Goal: Task Accomplishment & Management: Use online tool/utility

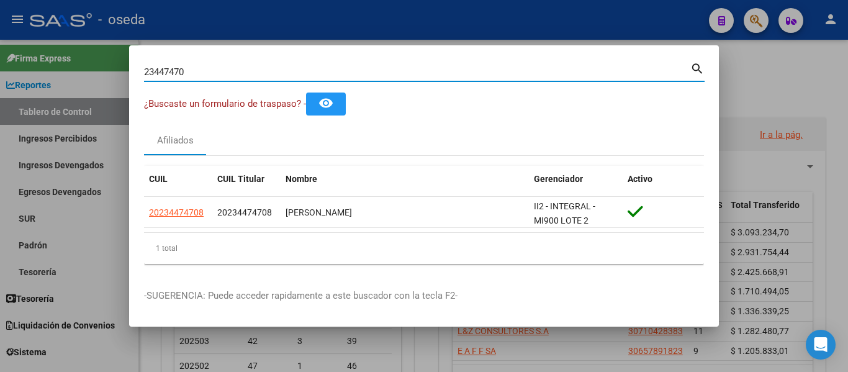
drag, startPoint x: 204, startPoint y: 69, endPoint x: 0, endPoint y: 16, distance: 210.4
click at [0, 16] on div "23447470 Buscar (apellido, dni, cuil, nro traspaso, cuit, obra social) search ¿…" at bounding box center [424, 186] width 848 height 372
paste input "44.894.621"
type input "44894621"
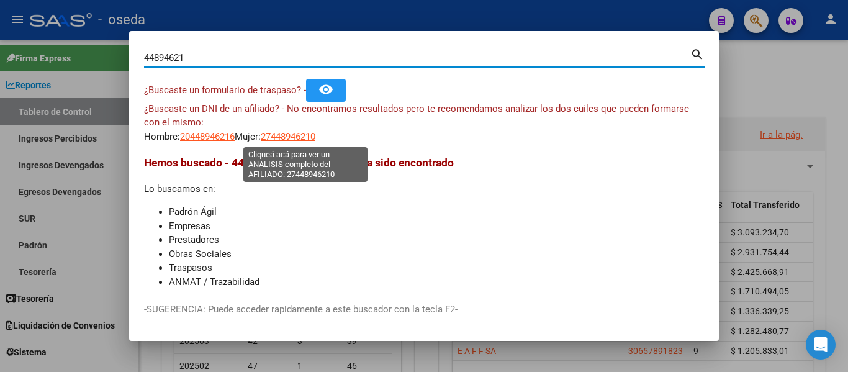
click at [289, 139] on span "27448946210" at bounding box center [288, 136] width 55 height 11
type textarea "27448946210"
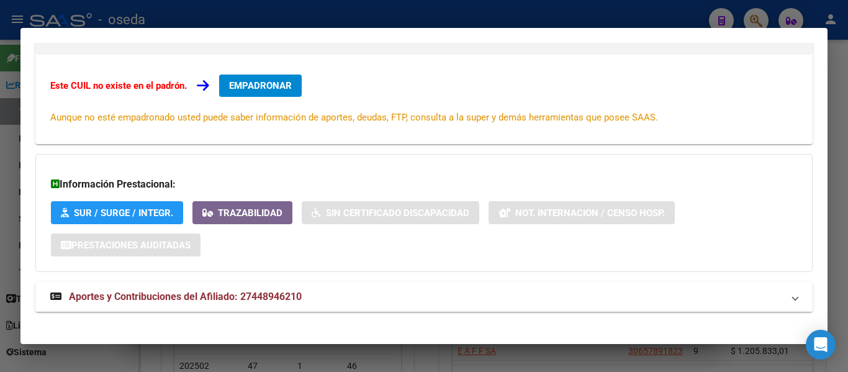
scroll to position [208, 0]
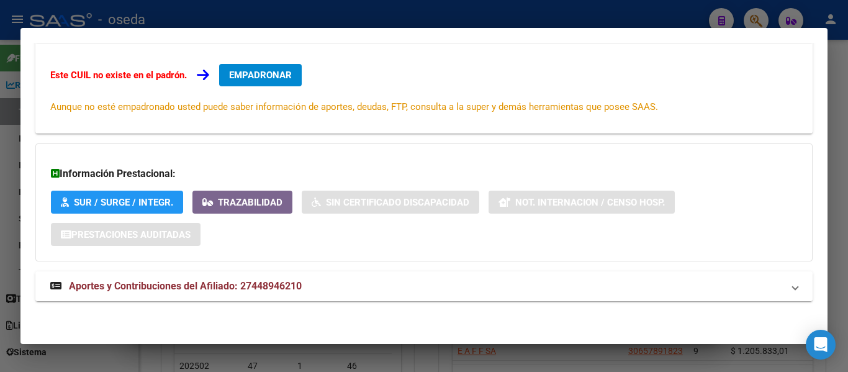
click at [266, 287] on span "Aportes y Contribuciones del Afiliado: 27448946210" at bounding box center [185, 286] width 233 height 12
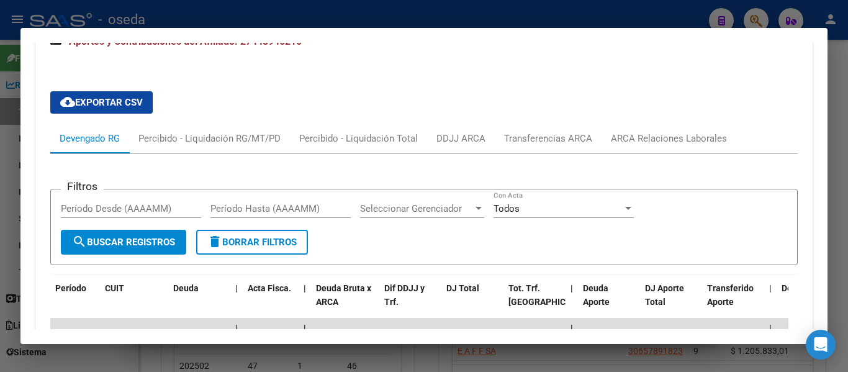
scroll to position [456, 0]
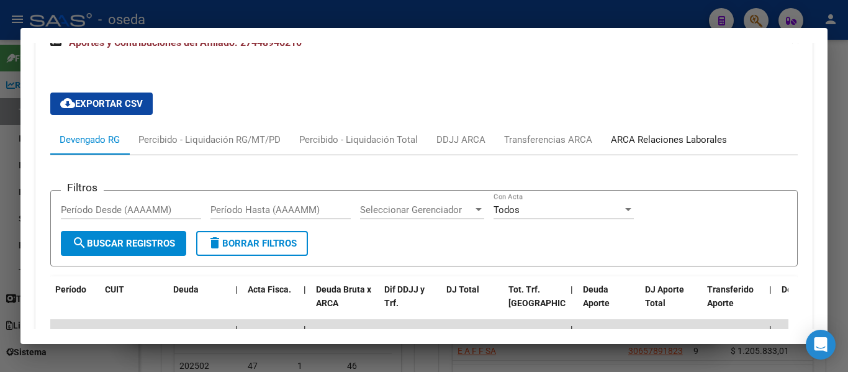
click at [655, 139] on div "ARCA Relaciones Laborales" at bounding box center [669, 140] width 116 height 14
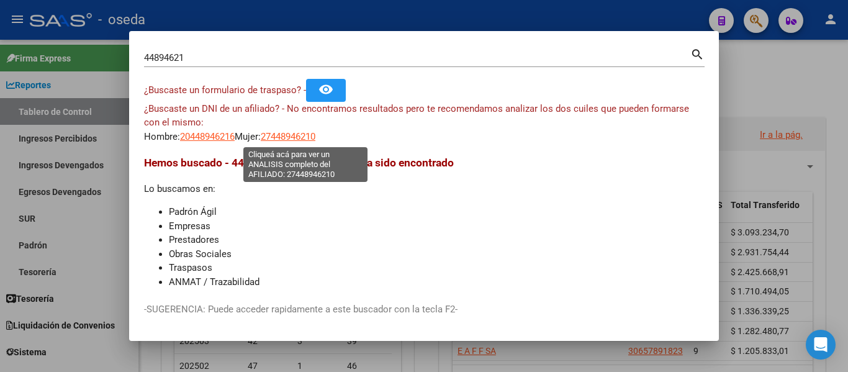
click at [315, 140] on span "27448946210" at bounding box center [288, 136] width 55 height 11
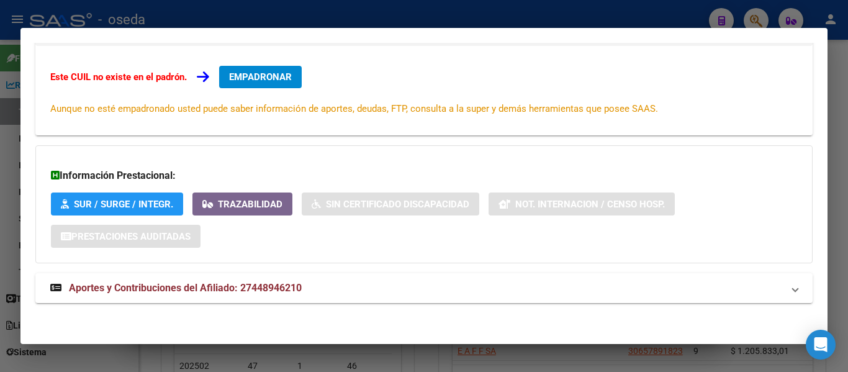
scroll to position [208, 0]
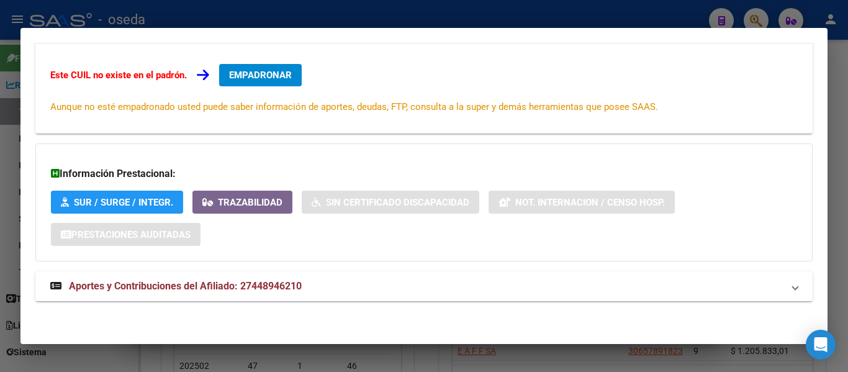
click at [167, 282] on span "Aportes y Contribuciones del Afiliado: 27448946210" at bounding box center [185, 286] width 233 height 12
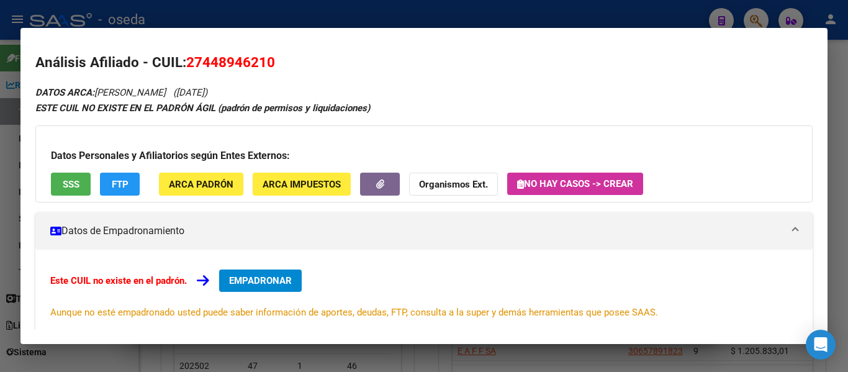
scroll to position [0, 0]
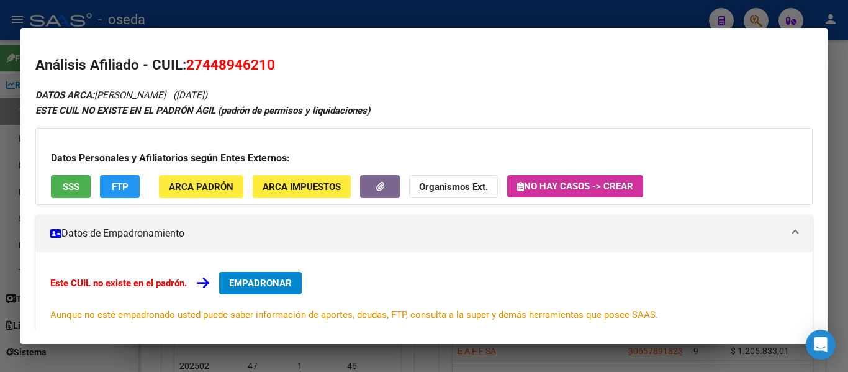
click at [63, 181] on span "SSS" at bounding box center [71, 186] width 17 height 11
click at [71, 194] on button "SSS" at bounding box center [71, 186] width 40 height 23
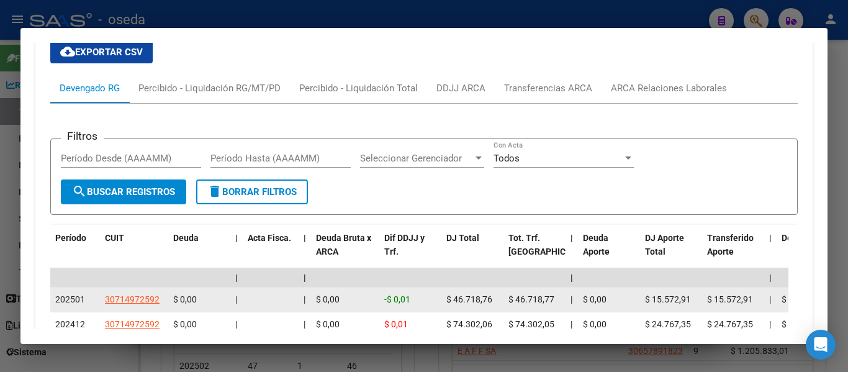
scroll to position [430, 0]
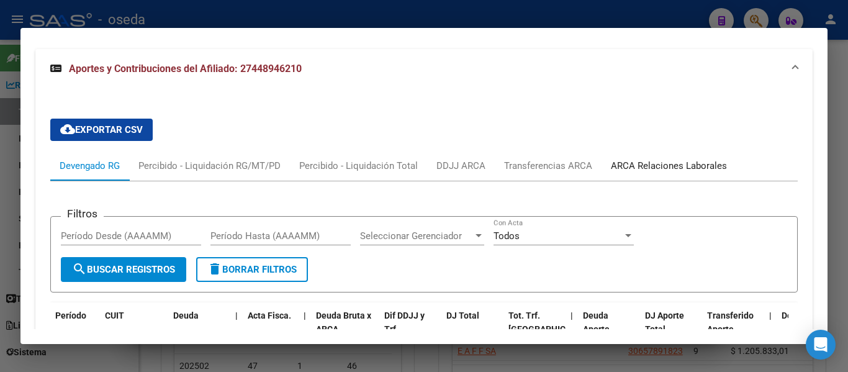
click at [664, 166] on div "ARCA Relaciones Laborales" at bounding box center [669, 166] width 116 height 14
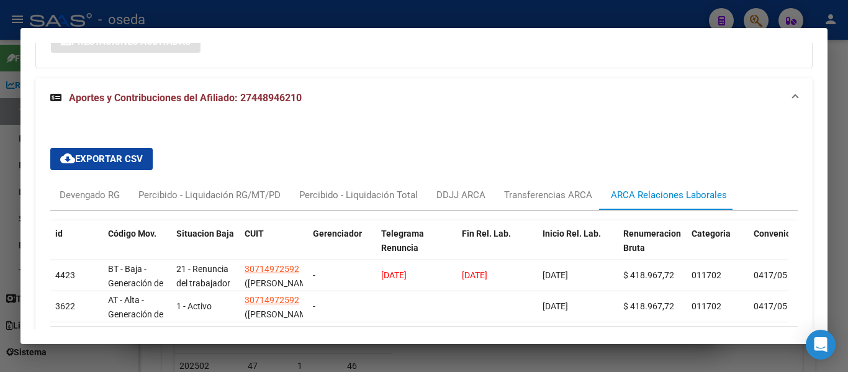
scroll to position [401, 0]
click at [150, 103] on span "Aportes y Contribuciones del Afiliado: 27448946210" at bounding box center [185, 98] width 233 height 12
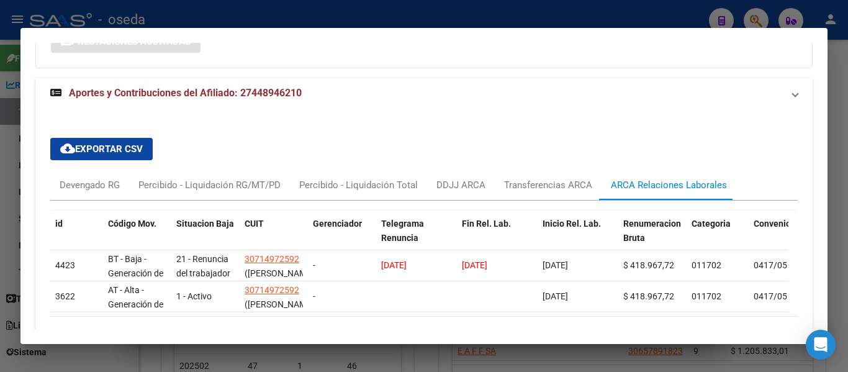
scroll to position [208, 0]
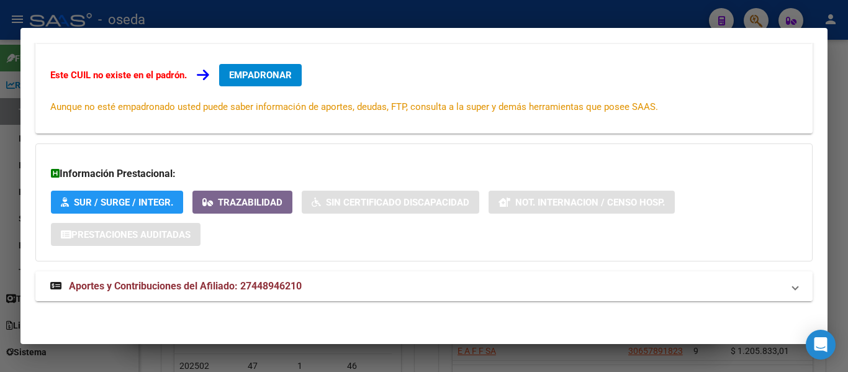
click at [165, 285] on span "Aportes y Contribuciones del Afiliado: 27448946210" at bounding box center [185, 286] width 233 height 12
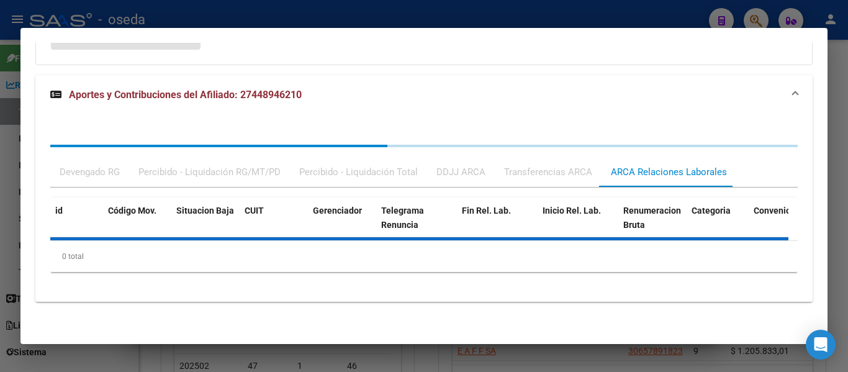
scroll to position [405, 0]
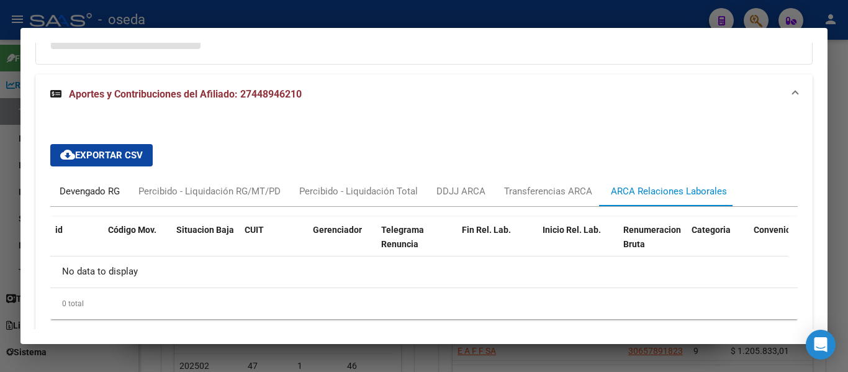
click at [92, 194] on div "Devengado RG" at bounding box center [90, 191] width 60 height 14
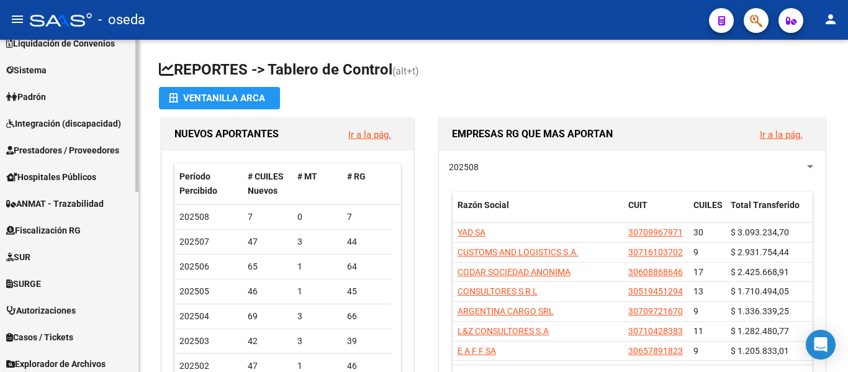
scroll to position [269, 0]
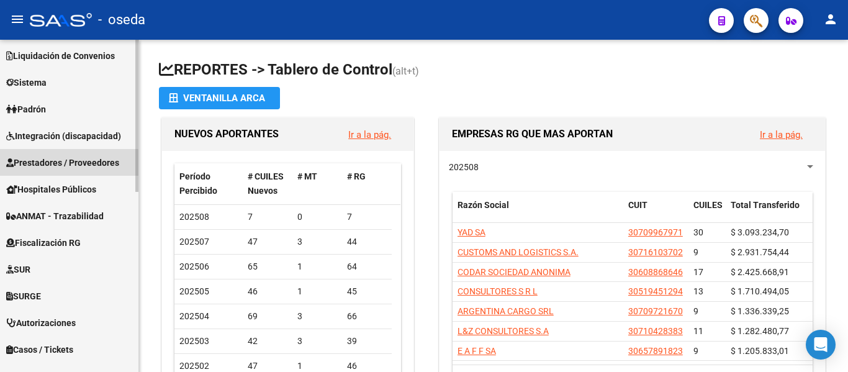
click at [56, 164] on span "Prestadores / Proveedores" at bounding box center [62, 163] width 113 height 14
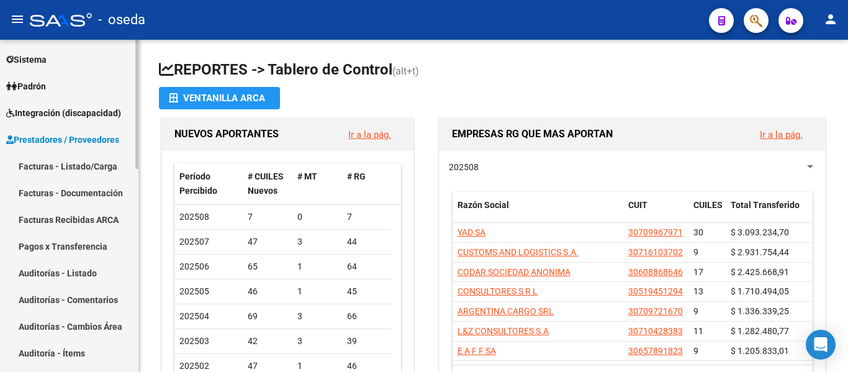
scroll to position [83, 0]
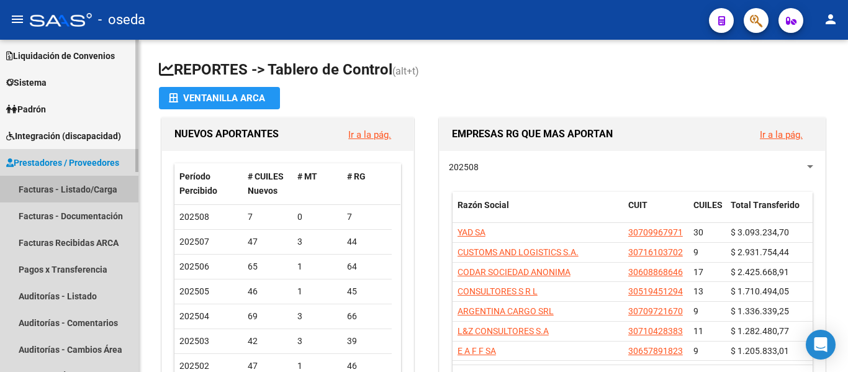
click at [49, 190] on link "Facturas - Listado/Carga" at bounding box center [69, 189] width 138 height 27
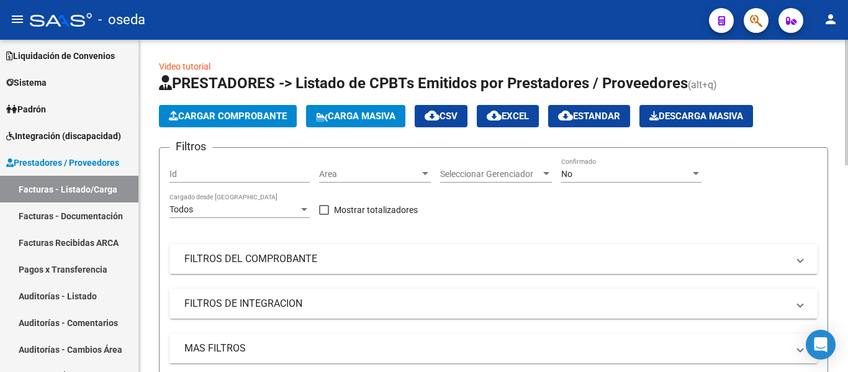
click at [607, 176] on div "No" at bounding box center [625, 174] width 129 height 11
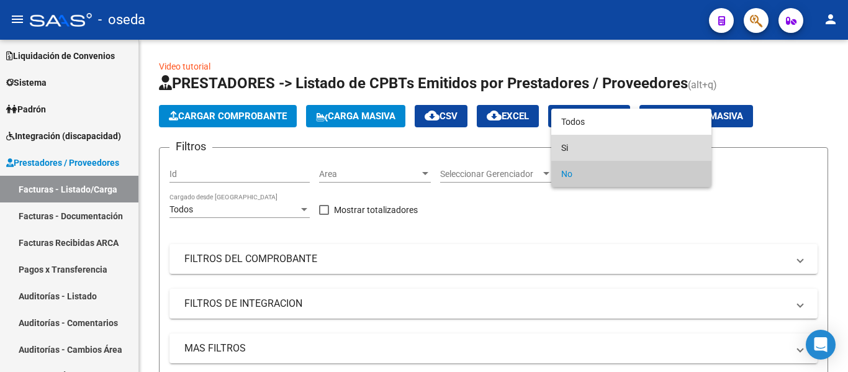
click at [592, 143] on span "Si" at bounding box center [631, 148] width 140 height 26
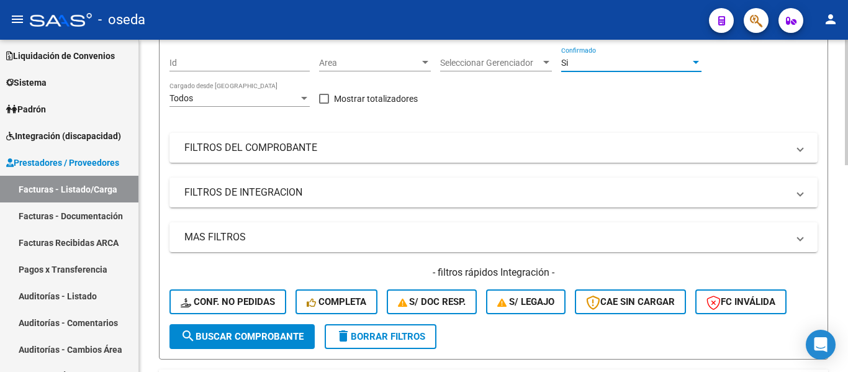
scroll to position [124, 0]
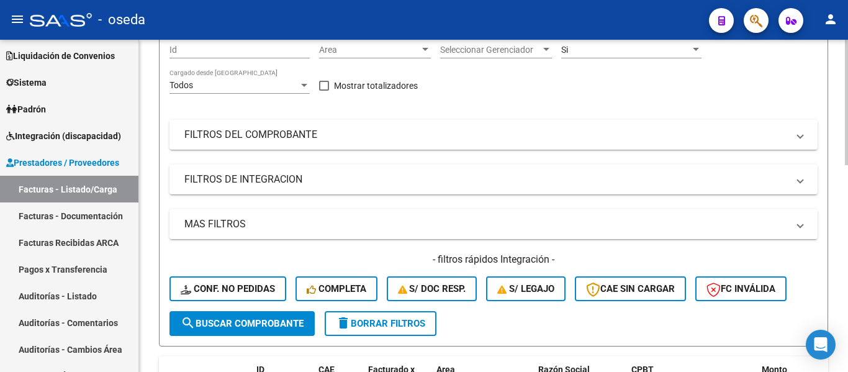
click at [289, 232] on mat-expansion-panel-header "MAS FILTROS" at bounding box center [493, 224] width 648 height 30
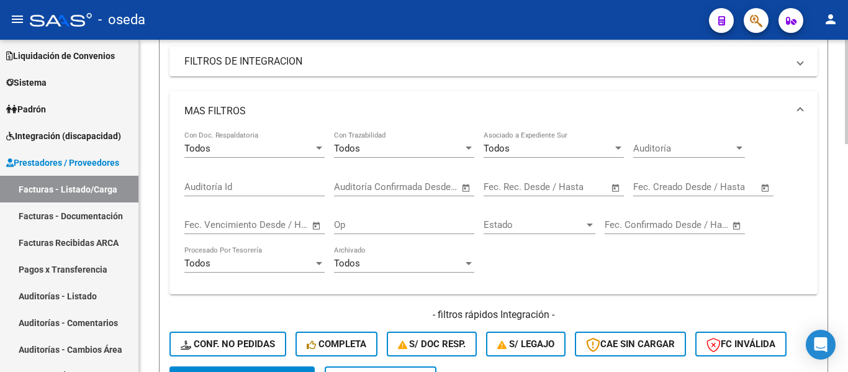
scroll to position [248, 0]
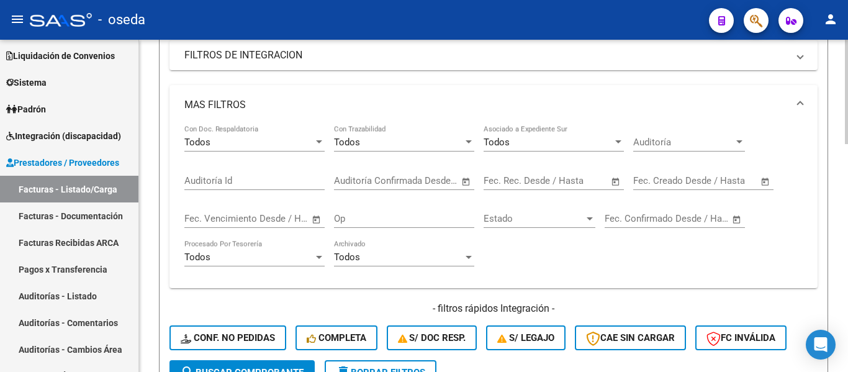
click at [642, 224] on input "text" at bounding box center [624, 218] width 40 height 11
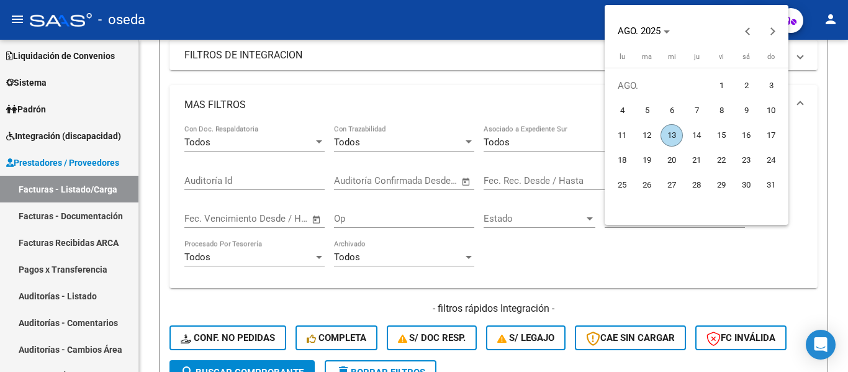
click at [651, 136] on span "12" at bounding box center [646, 135] width 22 height 22
type input "[DATE]"
click at [666, 133] on span "13" at bounding box center [671, 135] width 22 height 22
type input "[DATE]"
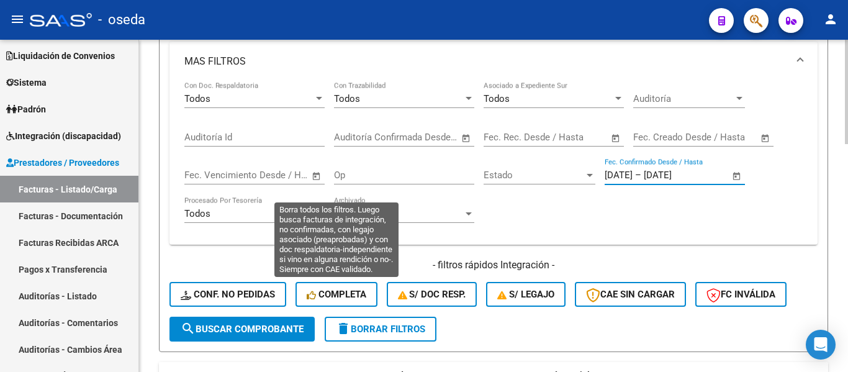
scroll to position [310, 0]
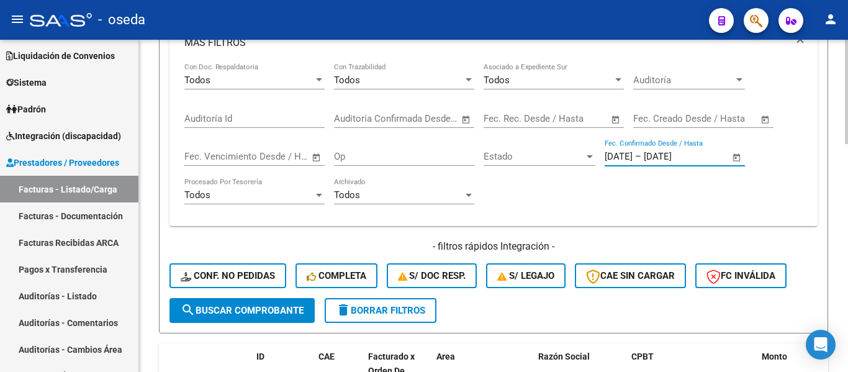
click at [201, 316] on button "search Buscar Comprobante" at bounding box center [241, 310] width 145 height 25
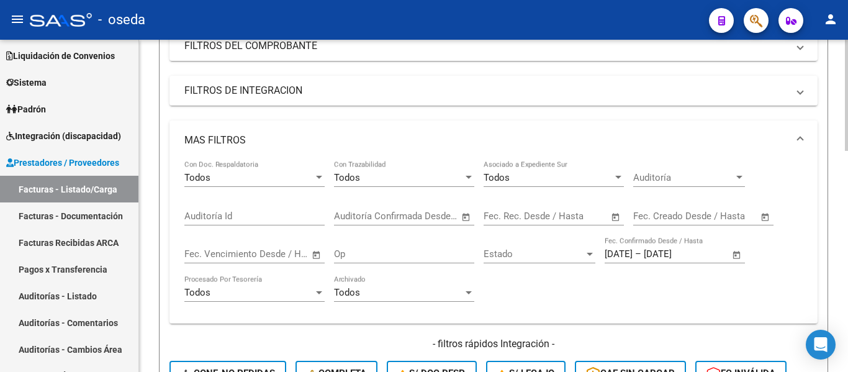
scroll to position [0, 0]
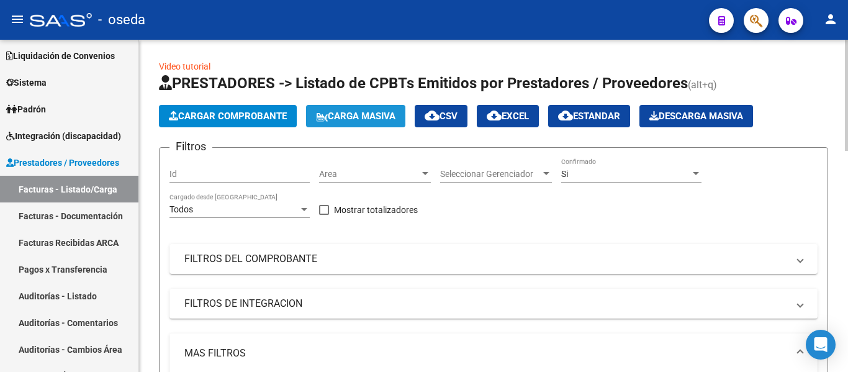
click at [358, 117] on span "Carga Masiva" at bounding box center [355, 115] width 79 height 11
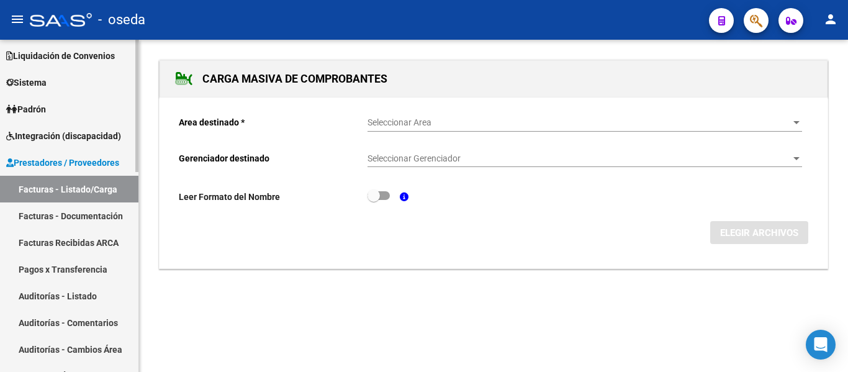
click at [72, 189] on link "Facturas - Listado/Carga" at bounding box center [69, 189] width 138 height 27
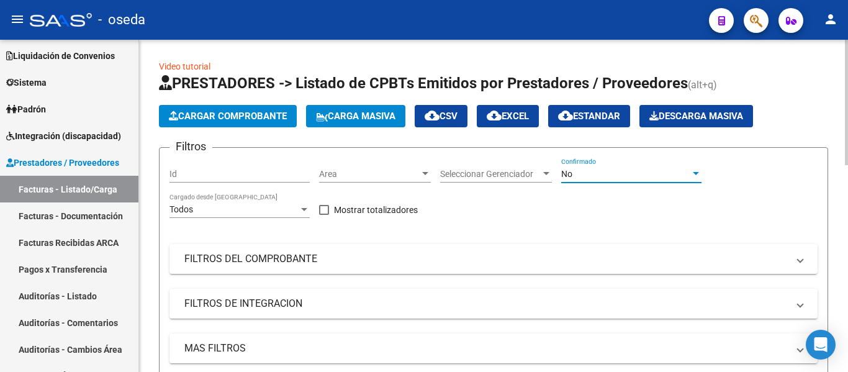
click at [580, 174] on div "No" at bounding box center [625, 174] width 129 height 11
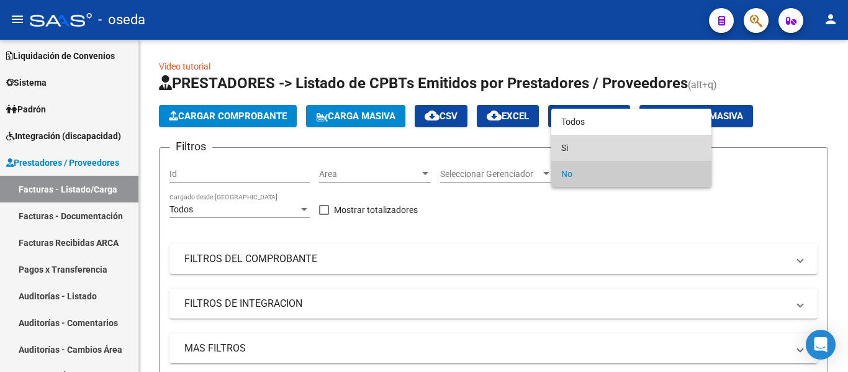
click at [586, 150] on span "Si" at bounding box center [631, 148] width 140 height 26
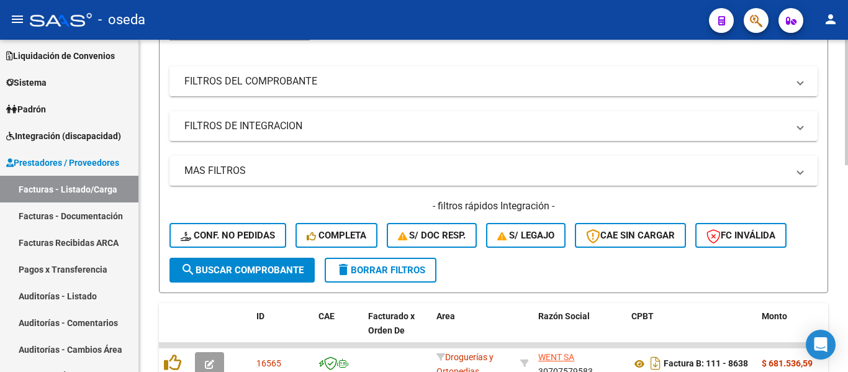
scroll to position [186, 0]
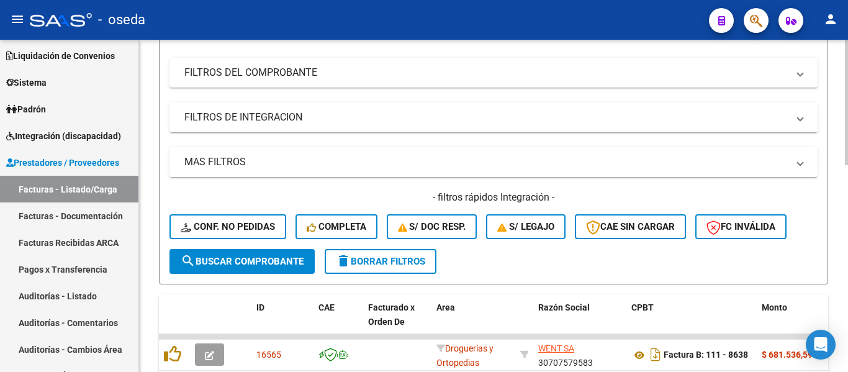
click at [261, 164] on mat-panel-title "MAS FILTROS" at bounding box center [485, 162] width 603 height 14
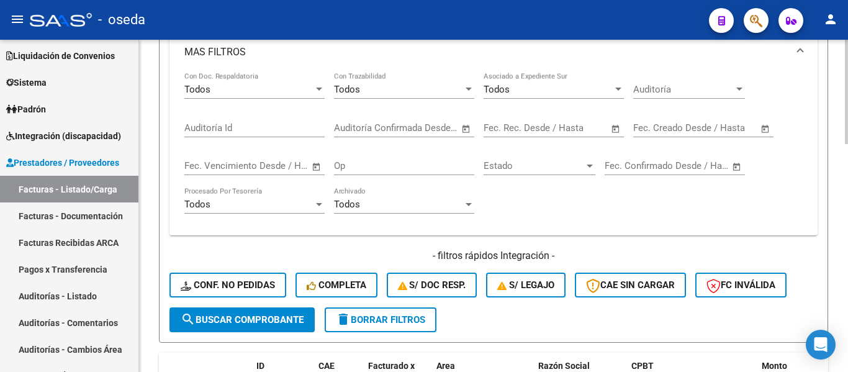
scroll to position [310, 0]
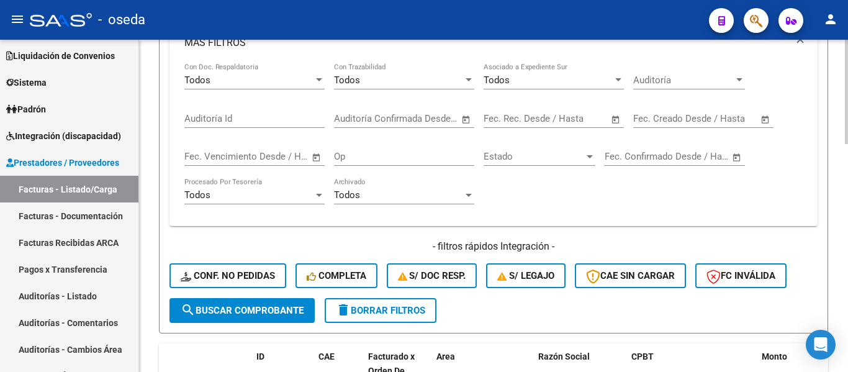
click at [686, 161] on input "text" at bounding box center [686, 156] width 60 height 11
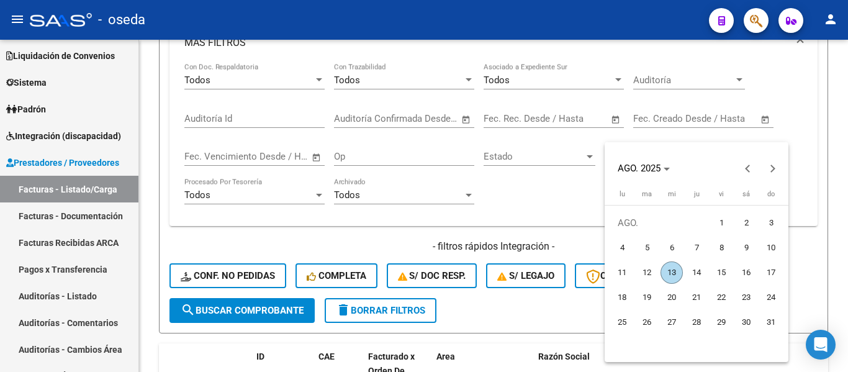
click at [648, 272] on span "12" at bounding box center [646, 272] width 22 height 22
type input "[DATE]"
click at [672, 271] on span "13" at bounding box center [671, 272] width 22 height 22
type input "[DATE]"
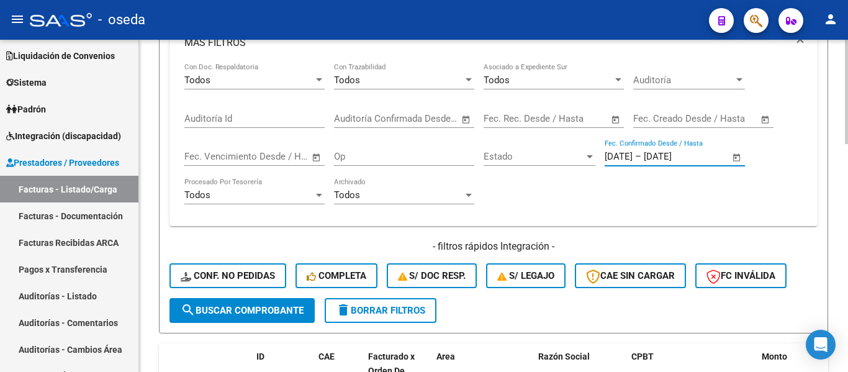
click at [684, 162] on input "[DATE]" at bounding box center [673, 156] width 60 height 11
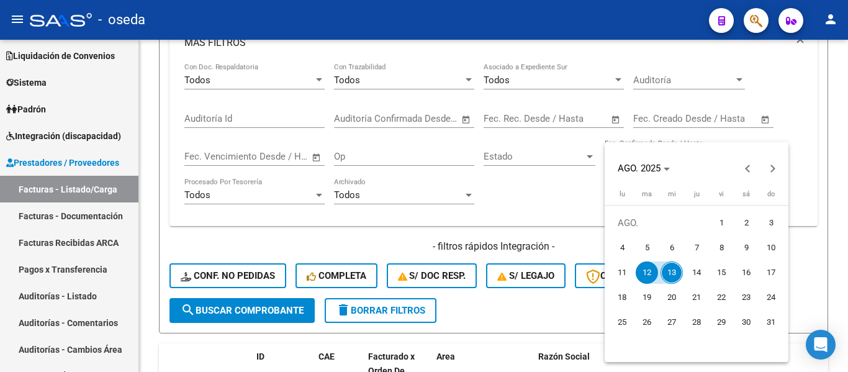
click at [668, 272] on span "13" at bounding box center [671, 272] width 22 height 22
type input "[DATE]"
click at [575, 188] on div at bounding box center [424, 186] width 848 height 372
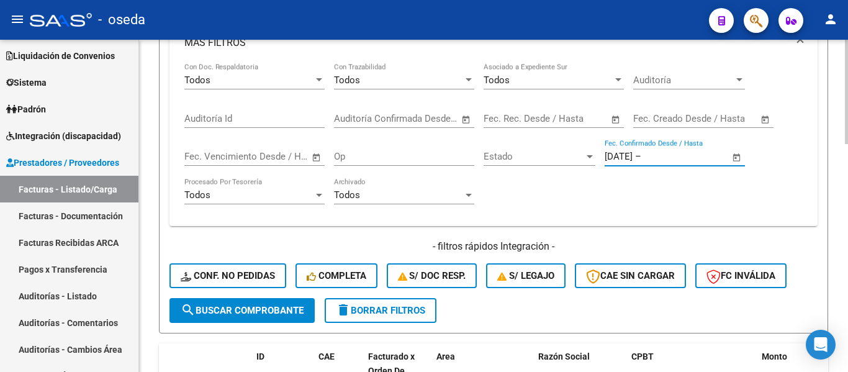
click at [740, 151] on span "Open calendar" at bounding box center [737, 158] width 30 height 30
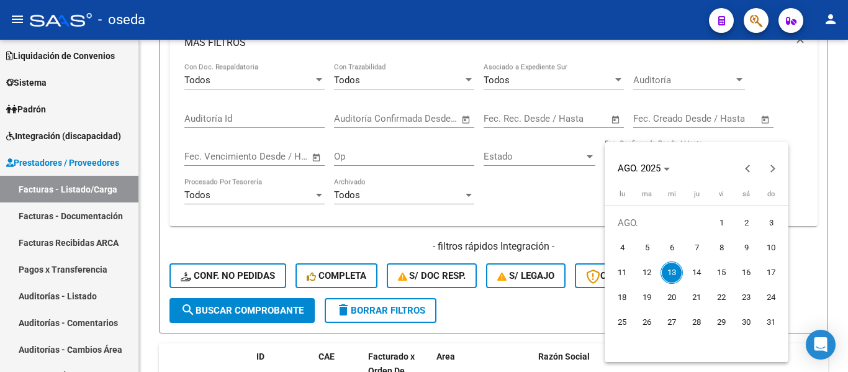
click at [655, 277] on span "12" at bounding box center [646, 272] width 22 height 22
type input "[DATE]"
click at [671, 273] on span "13" at bounding box center [671, 272] width 22 height 22
type input "[DATE]"
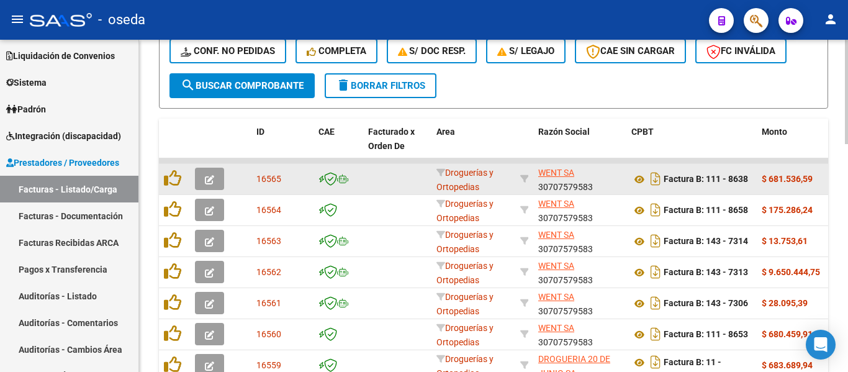
scroll to position [496, 0]
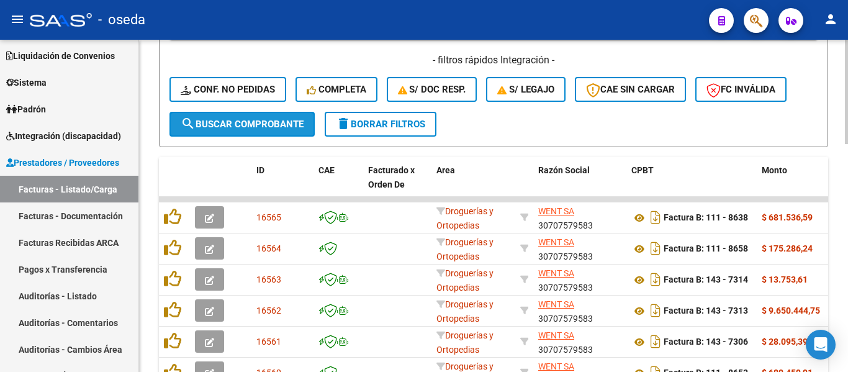
click at [220, 131] on button "search Buscar Comprobante" at bounding box center [241, 124] width 145 height 25
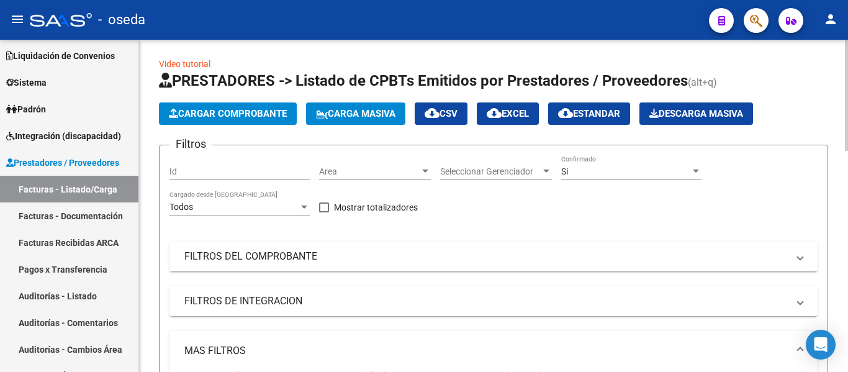
scroll to position [0, 0]
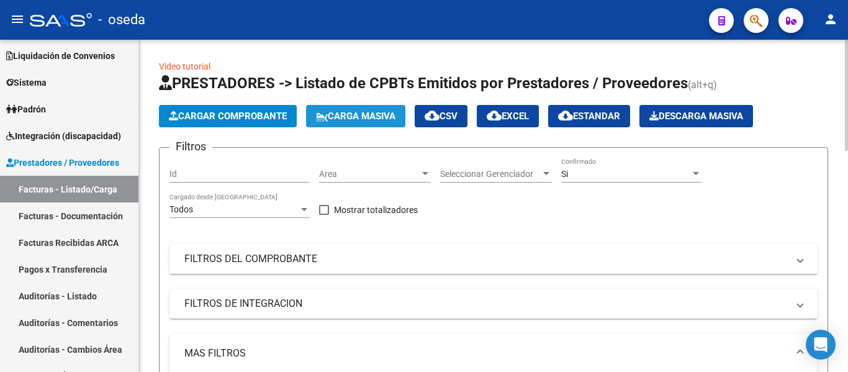
click at [381, 117] on span "Carga Masiva" at bounding box center [355, 115] width 79 height 11
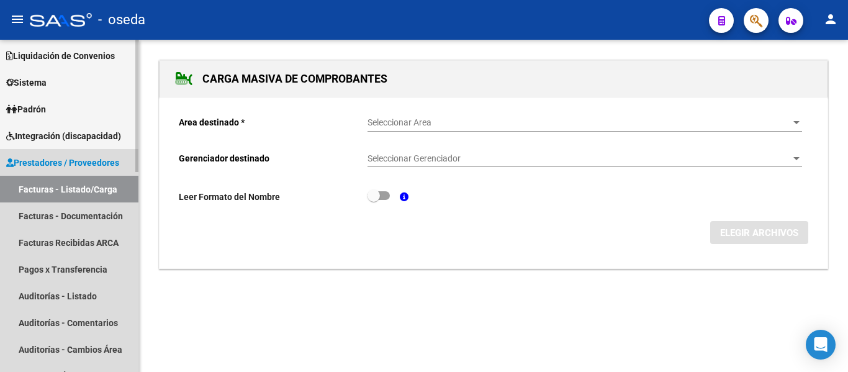
click at [47, 191] on link "Facturas - Listado/Carga" at bounding box center [69, 189] width 138 height 27
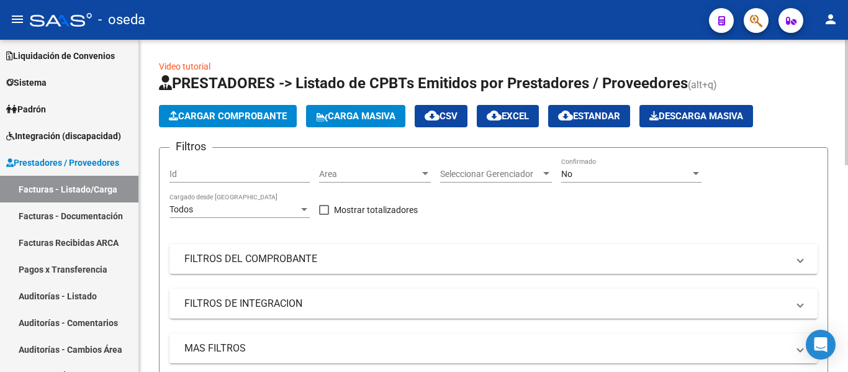
click at [646, 175] on div "No" at bounding box center [625, 174] width 129 height 11
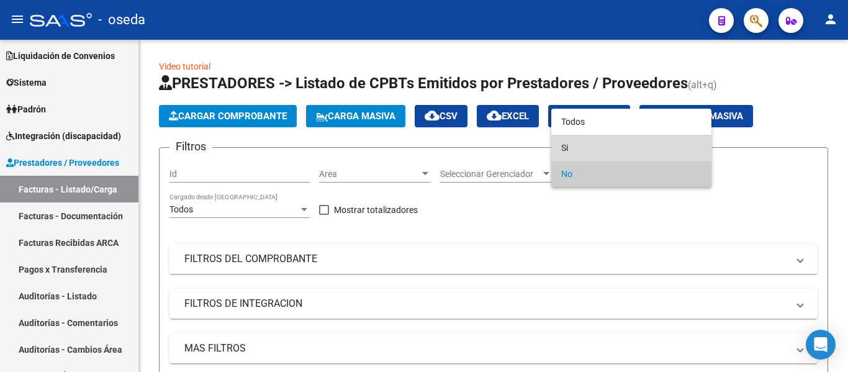
click at [613, 146] on span "Si" at bounding box center [631, 148] width 140 height 26
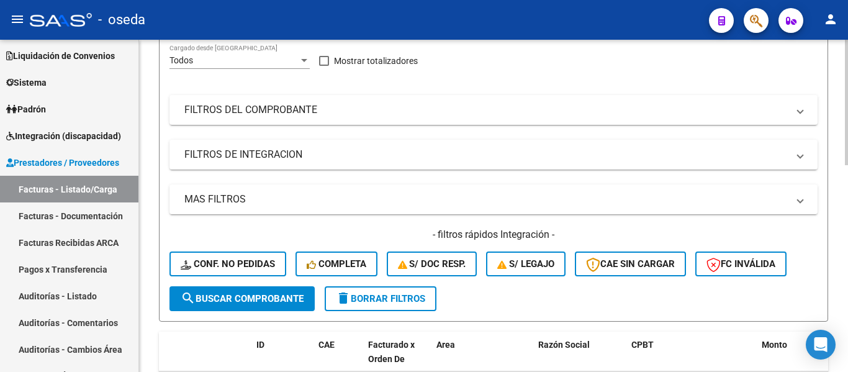
scroll to position [186, 0]
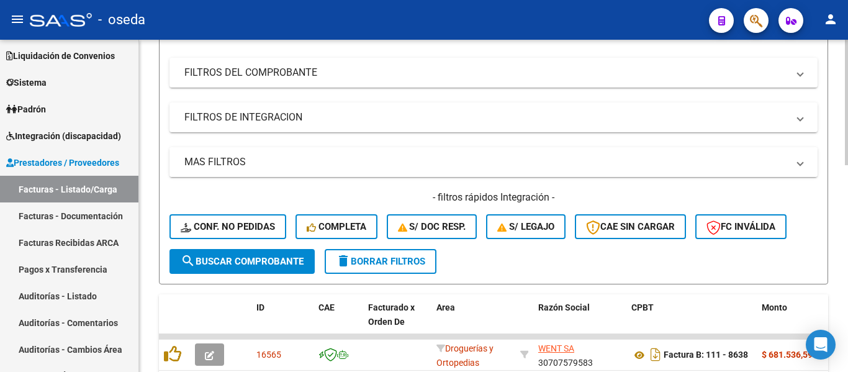
click at [308, 164] on mat-panel-title "MAS FILTROS" at bounding box center [485, 162] width 603 height 14
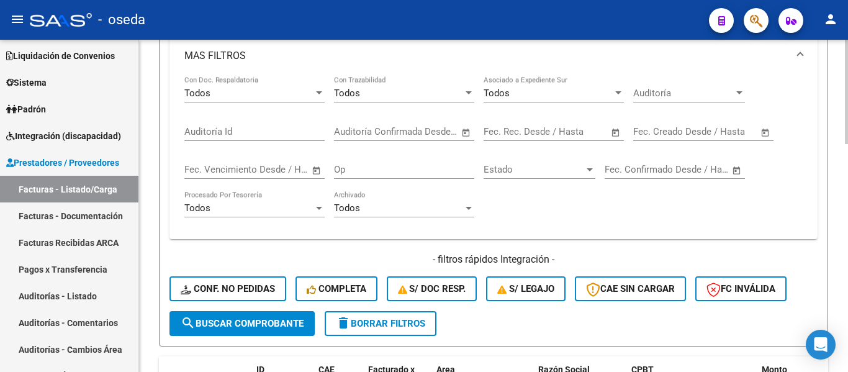
scroll to position [310, 0]
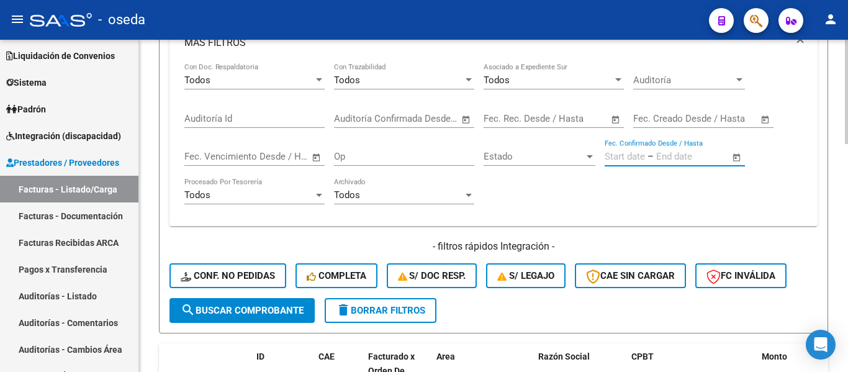
click at [681, 158] on input "text" at bounding box center [686, 156] width 60 height 11
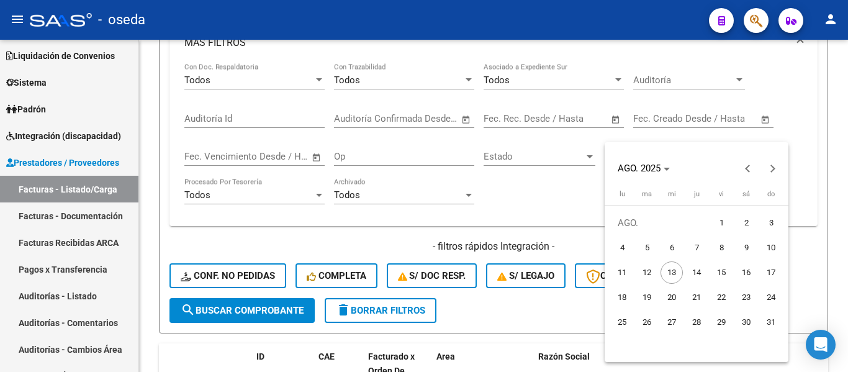
click at [646, 271] on span "12" at bounding box center [646, 272] width 22 height 22
type input "[DATE]"
click at [664, 270] on span "13" at bounding box center [671, 272] width 22 height 22
type input "[DATE]"
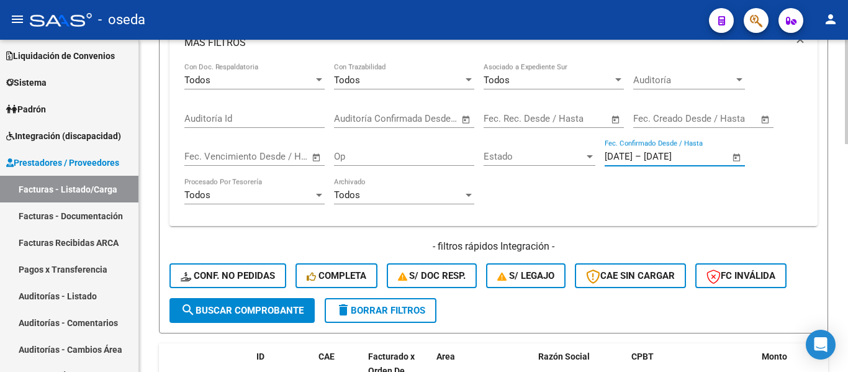
click at [237, 317] on button "search Buscar Comprobante" at bounding box center [241, 310] width 145 height 25
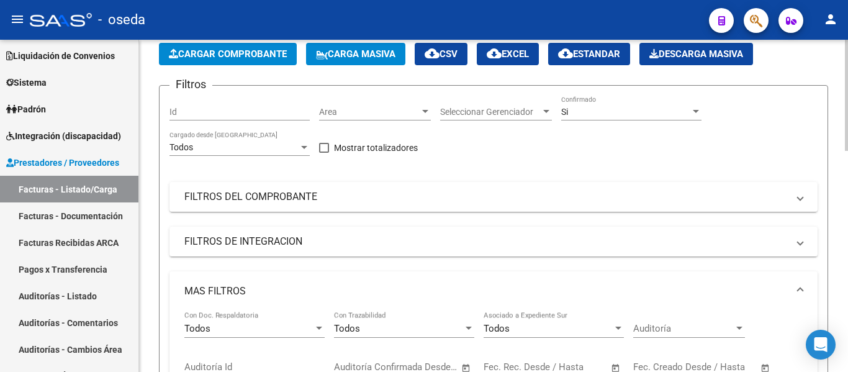
scroll to position [0, 0]
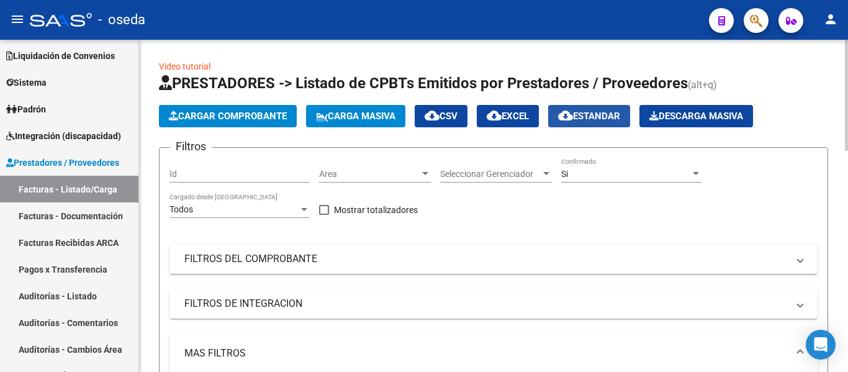
click at [608, 119] on span "cloud_download Estandar" at bounding box center [589, 115] width 62 height 11
